Goal: Information Seeking & Learning: Check status

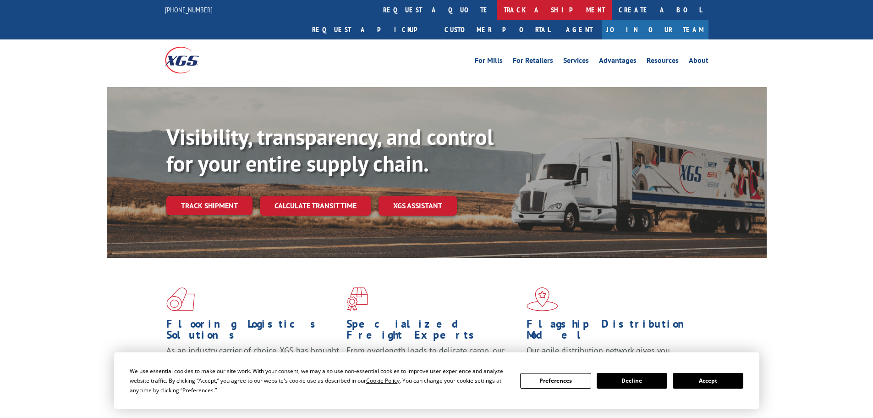
click at [497, 6] on link "track a shipment" at bounding box center [554, 10] width 115 height 20
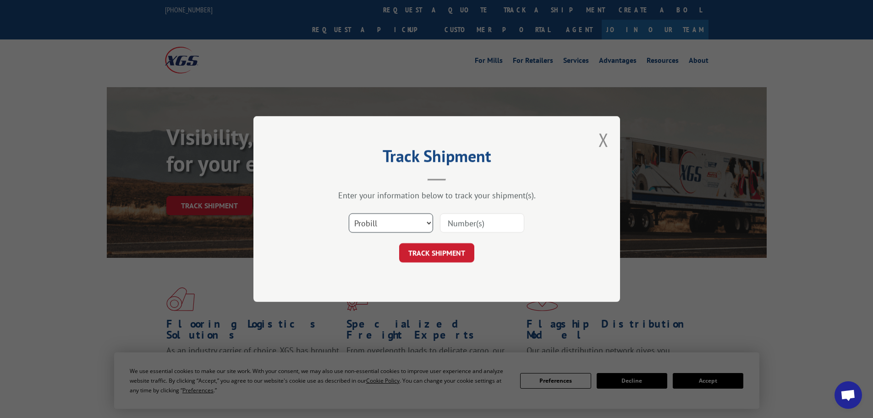
click at [379, 222] on select "Select category... Probill BOL PO" at bounding box center [391, 222] width 84 height 19
select select "bol"
click at [349, 213] on select "Select category... Probill BOL PO" at bounding box center [391, 222] width 84 height 19
click at [469, 221] on input at bounding box center [482, 222] width 84 height 19
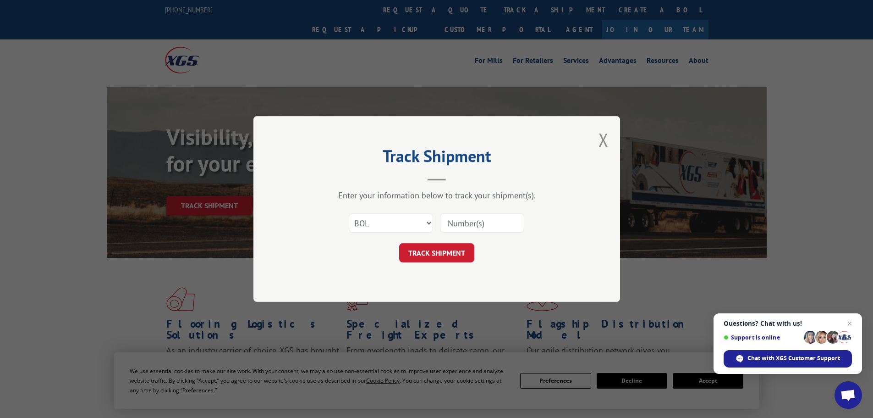
paste input "7079719"
type input "7079719"
click at [399, 243] on button "TRACK SHIPMENT" at bounding box center [436, 252] width 75 height 19
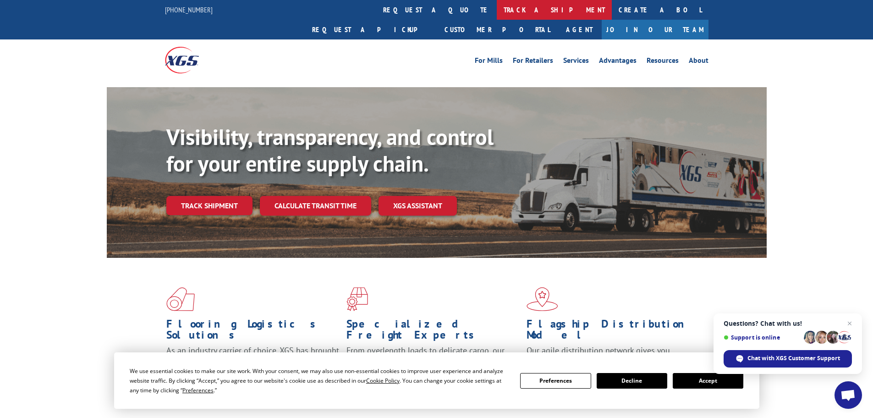
click at [497, 8] on link "track a shipment" at bounding box center [554, 10] width 115 height 20
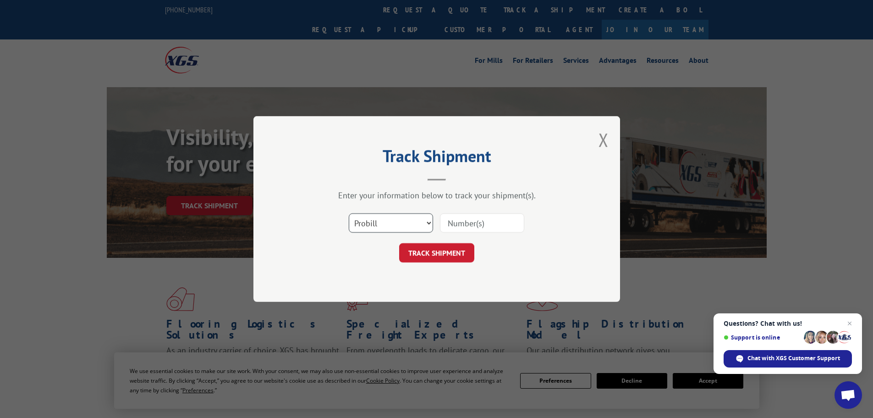
click at [380, 228] on select "Select category... Probill BOL PO" at bounding box center [391, 222] width 84 height 19
select select "bol"
click at [349, 213] on select "Select category... Probill BOL PO" at bounding box center [391, 222] width 84 height 19
click at [505, 214] on input at bounding box center [482, 222] width 84 height 19
paste input "5620387"
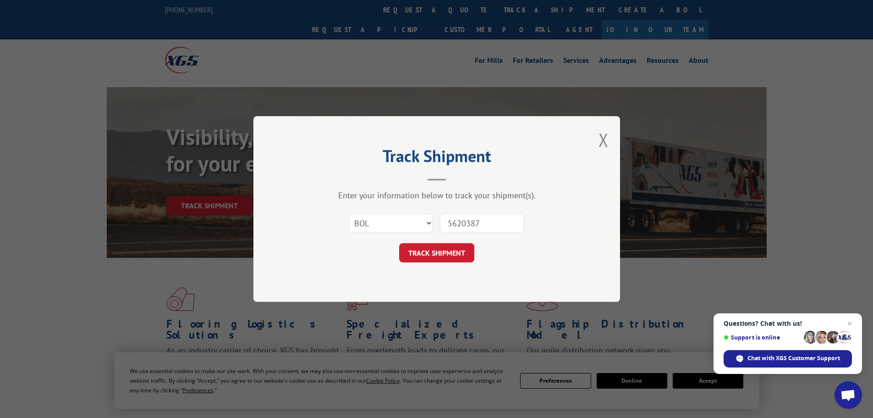
type input "5620387"
click at [399, 243] on button "TRACK SHIPMENT" at bounding box center [436, 252] width 75 height 19
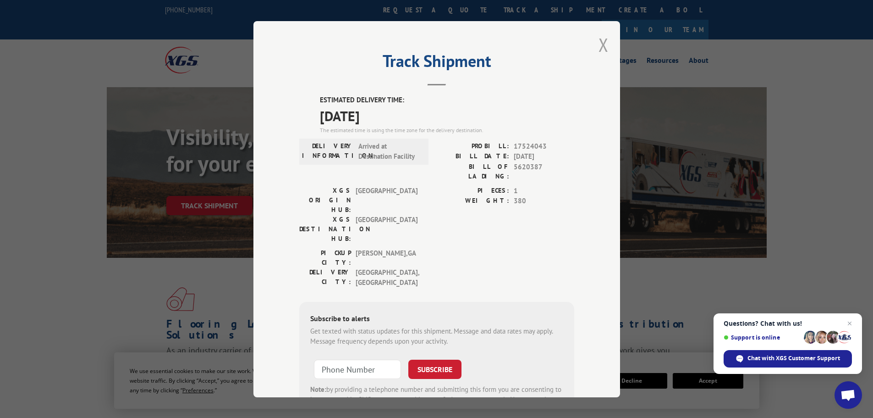
click at [599, 40] on button "Close modal" at bounding box center [604, 45] width 10 height 24
